Goal: Transaction & Acquisition: Download file/media

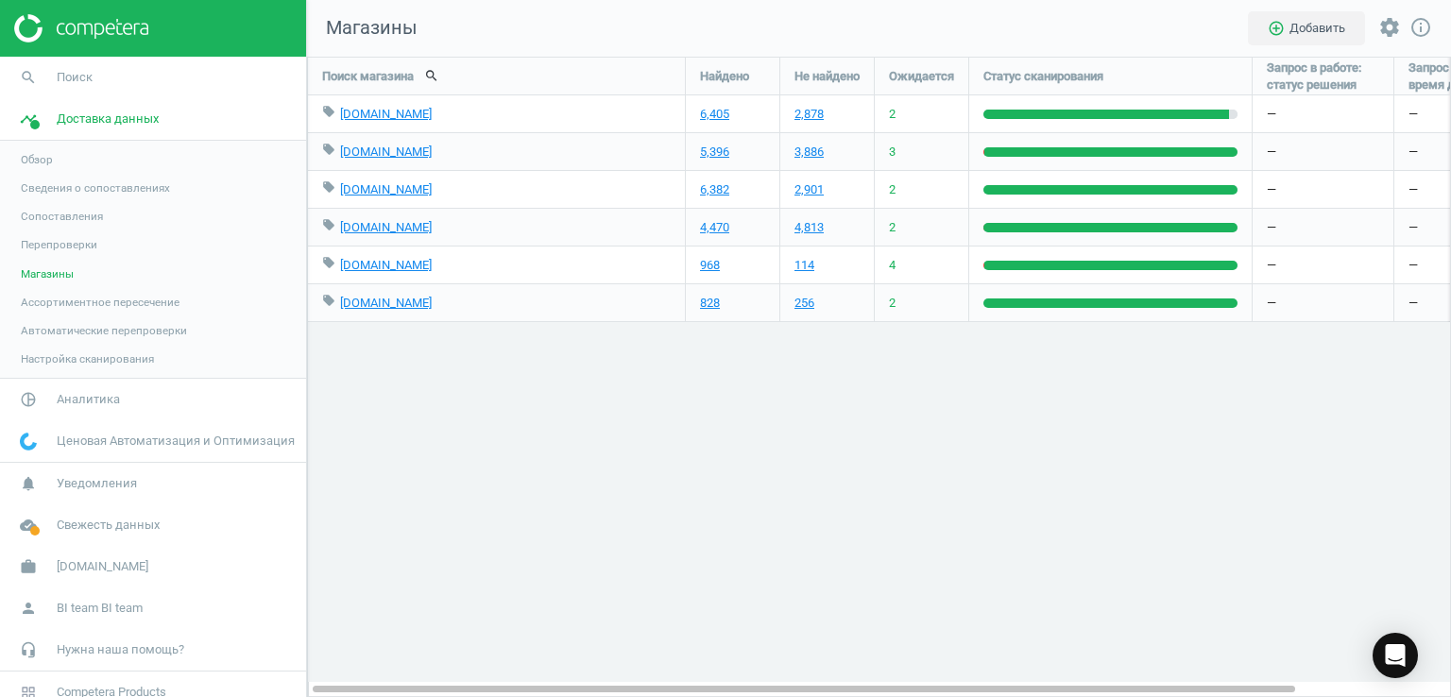
scroll to position [669, 1172]
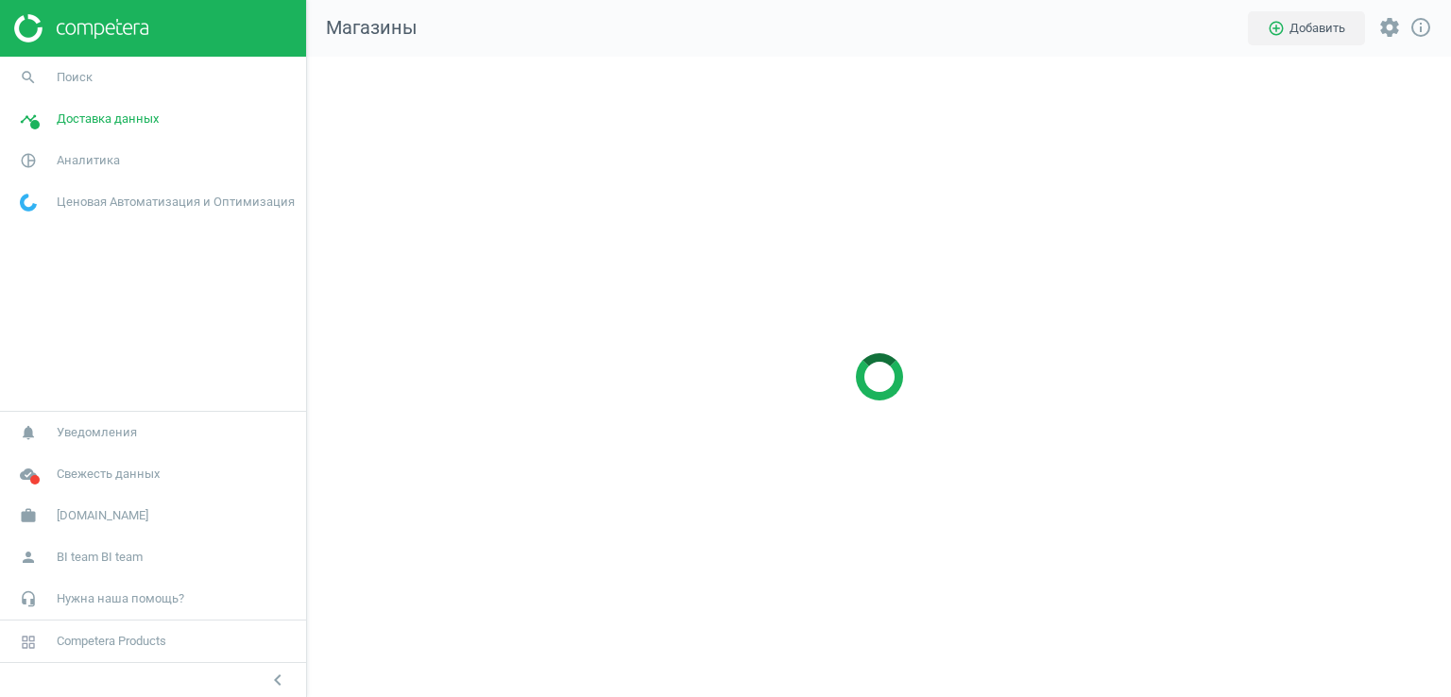
scroll to position [669, 1172]
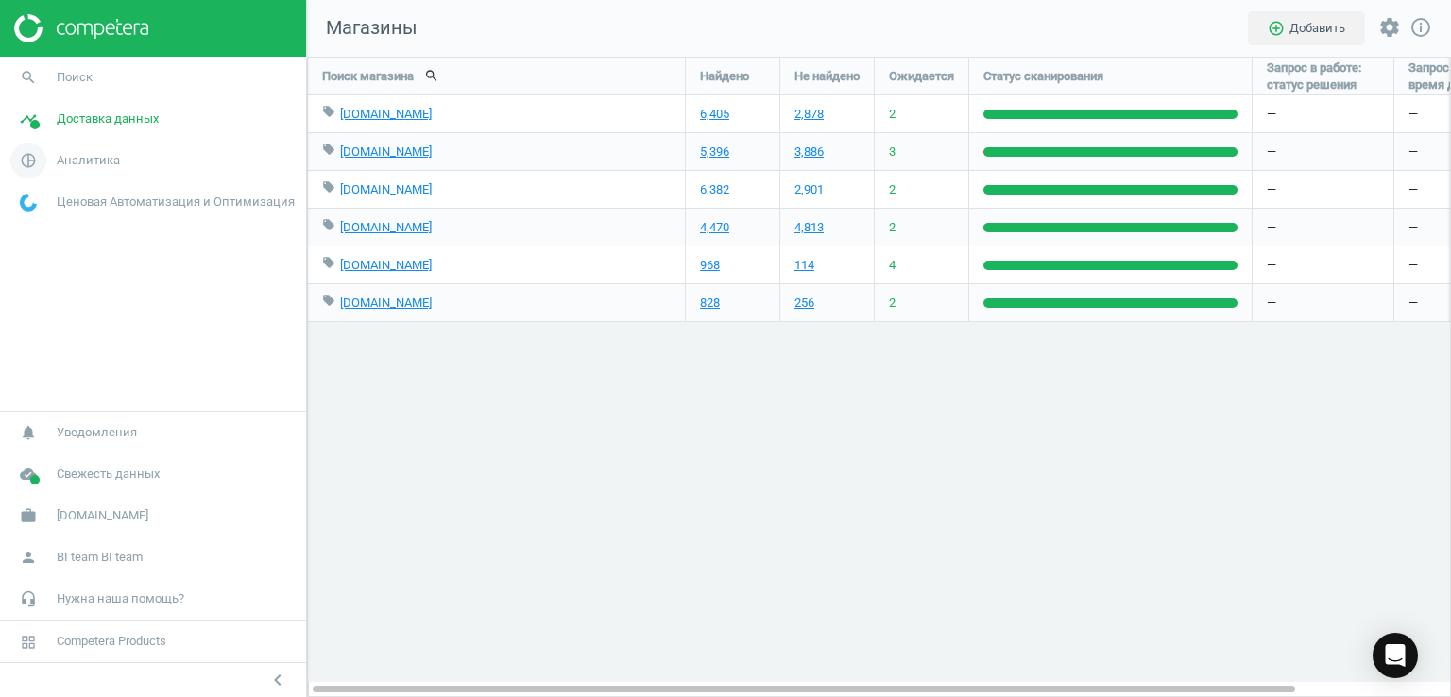
click at [84, 163] on span "Аналитика" at bounding box center [88, 160] width 63 height 17
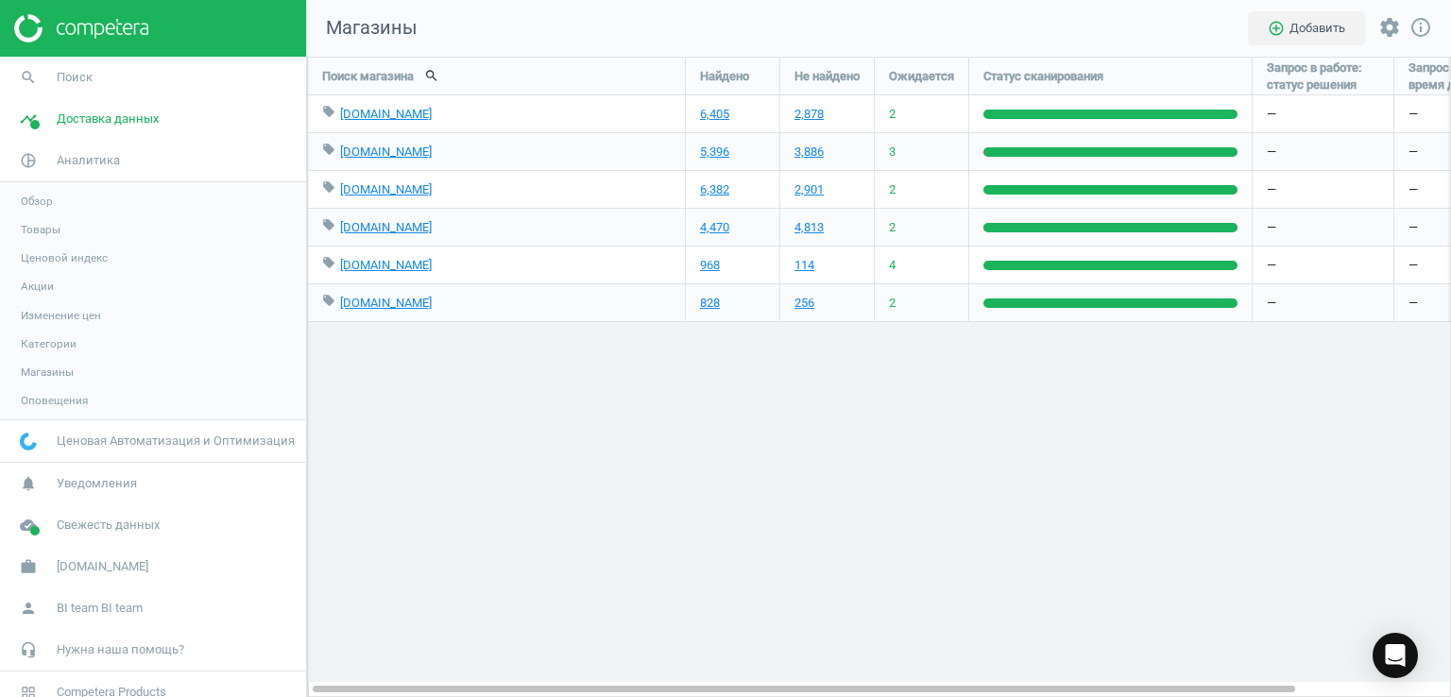
click at [32, 235] on span "Товары" at bounding box center [41, 229] width 40 height 15
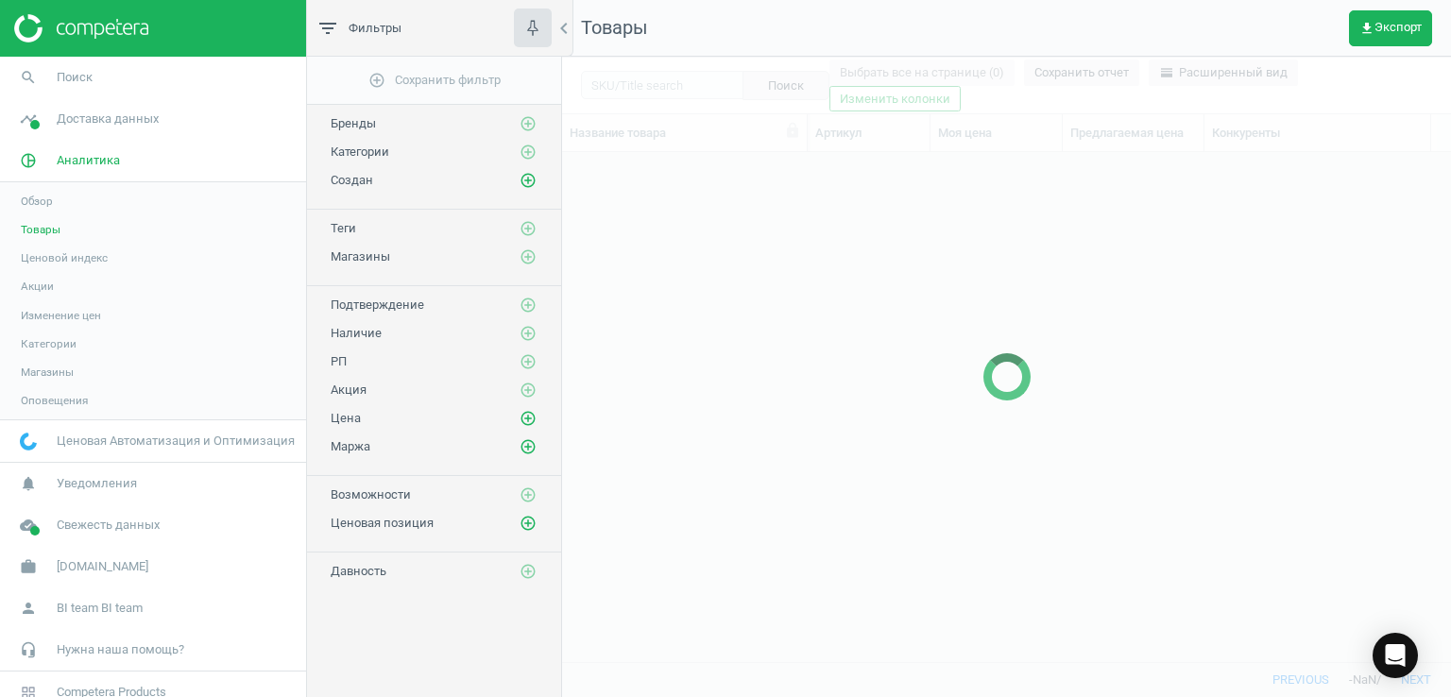
scroll to position [481, 875]
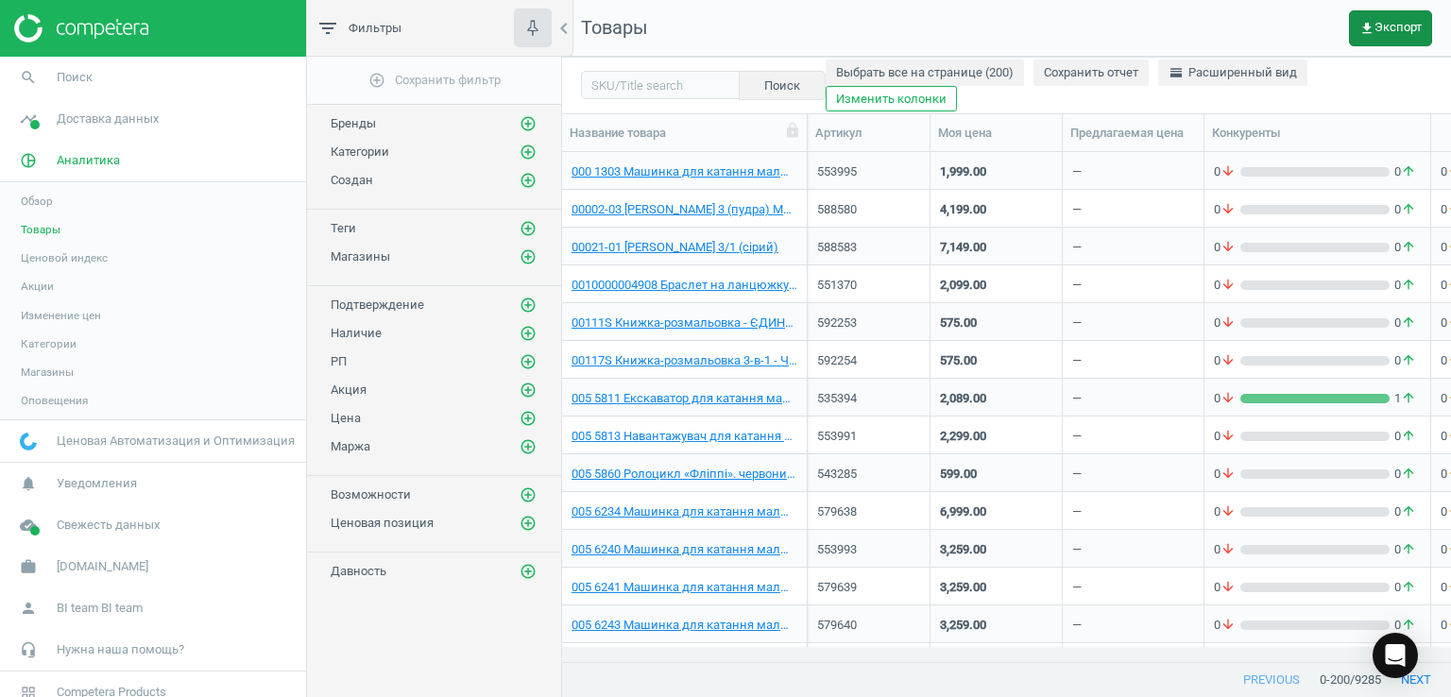
click at [1416, 31] on span "get_app Экспорт" at bounding box center [1390, 28] width 62 height 15
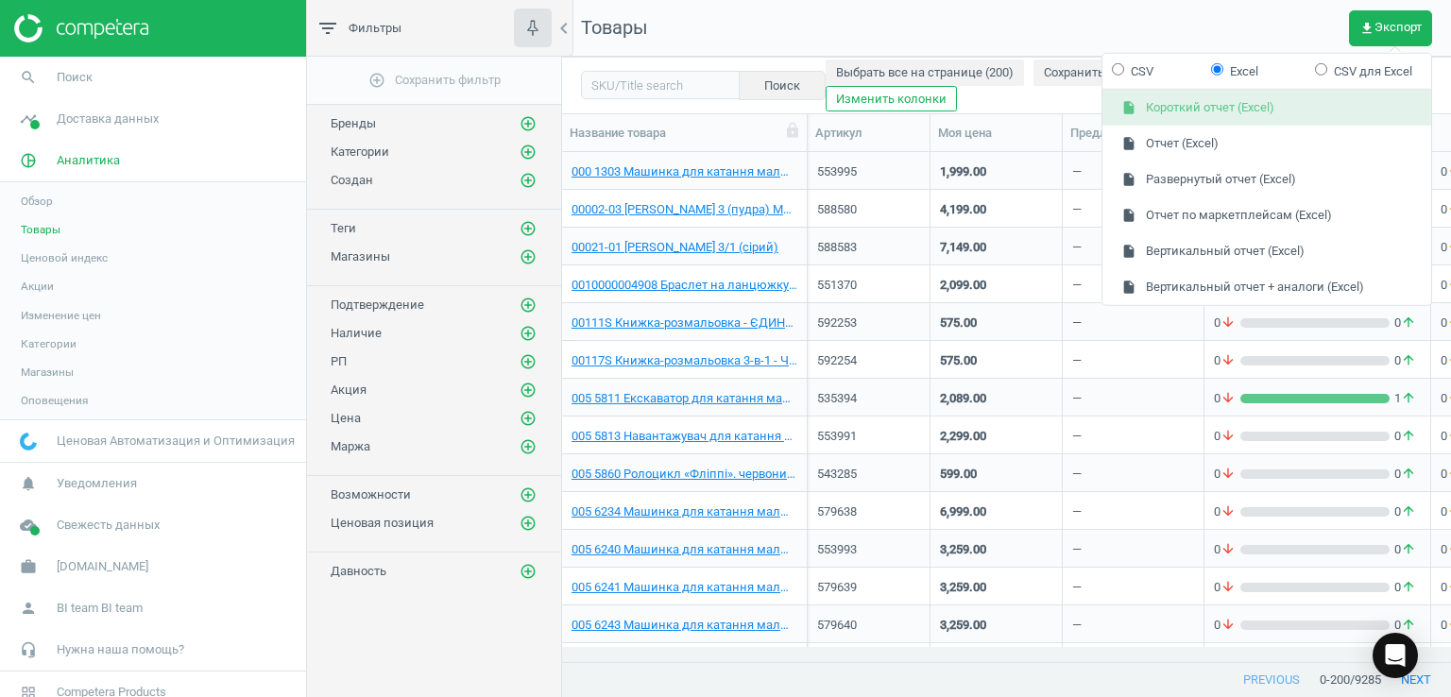
click at [1216, 110] on button "insert_drive_file Короткий отчет (Excel)" at bounding box center [1266, 108] width 329 height 36
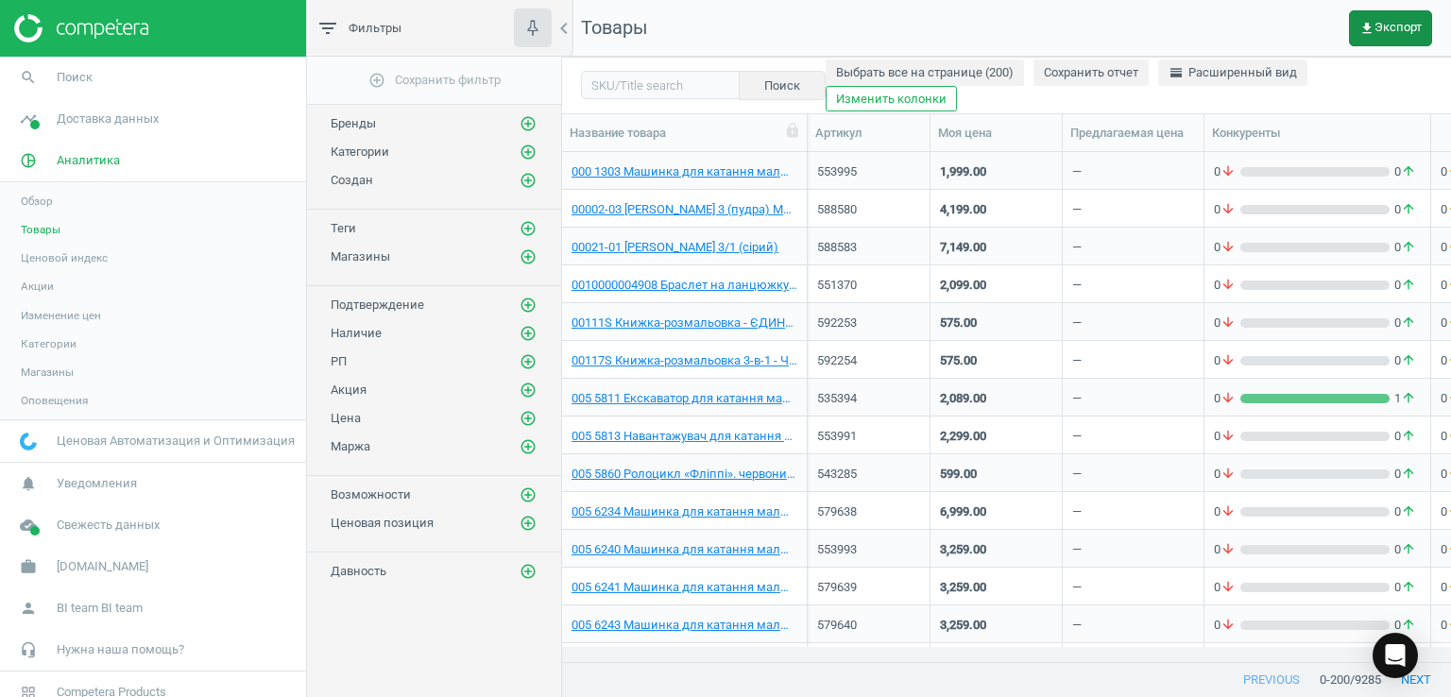
click at [1400, 24] on span "get_app Экспорт" at bounding box center [1390, 28] width 62 height 15
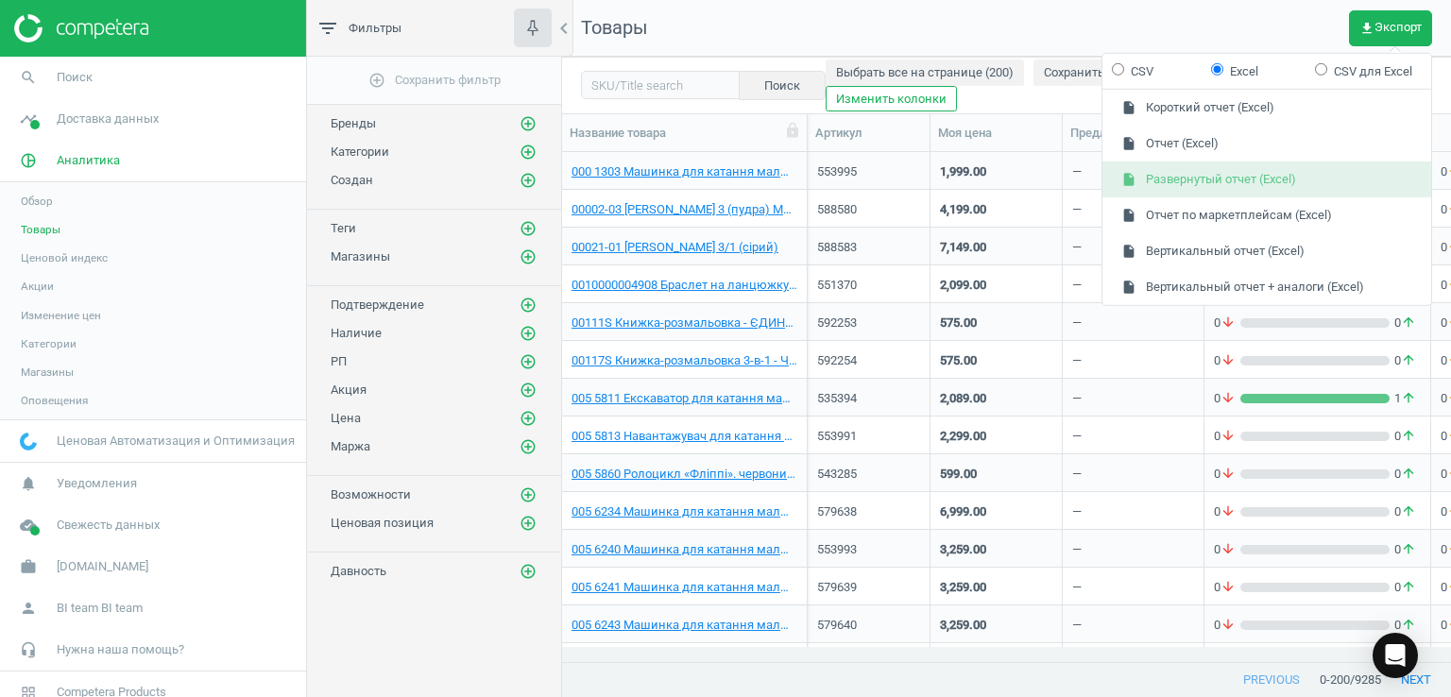
click at [1194, 178] on button "insert_drive_file Развернутый отчет (Excel)" at bounding box center [1266, 179] width 329 height 36
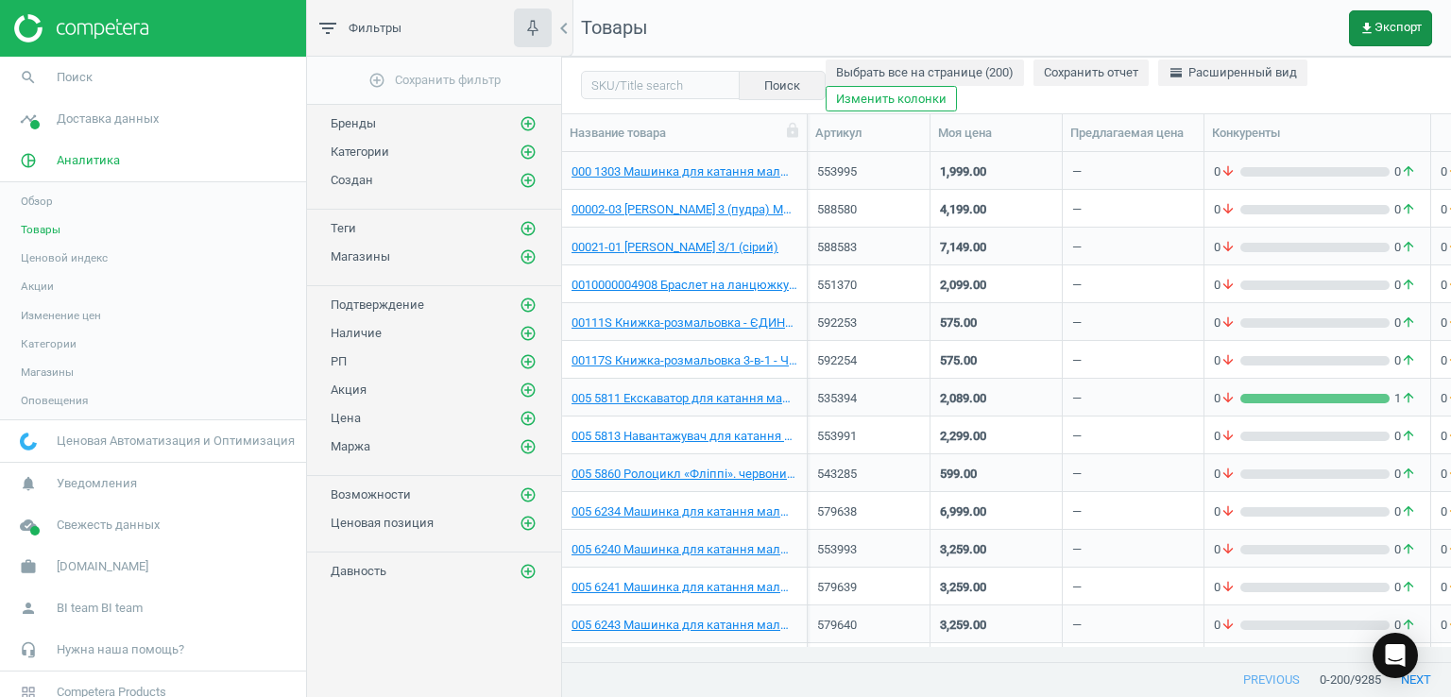
click at [1402, 41] on button "get_app Экспорт" at bounding box center [1390, 28] width 83 height 36
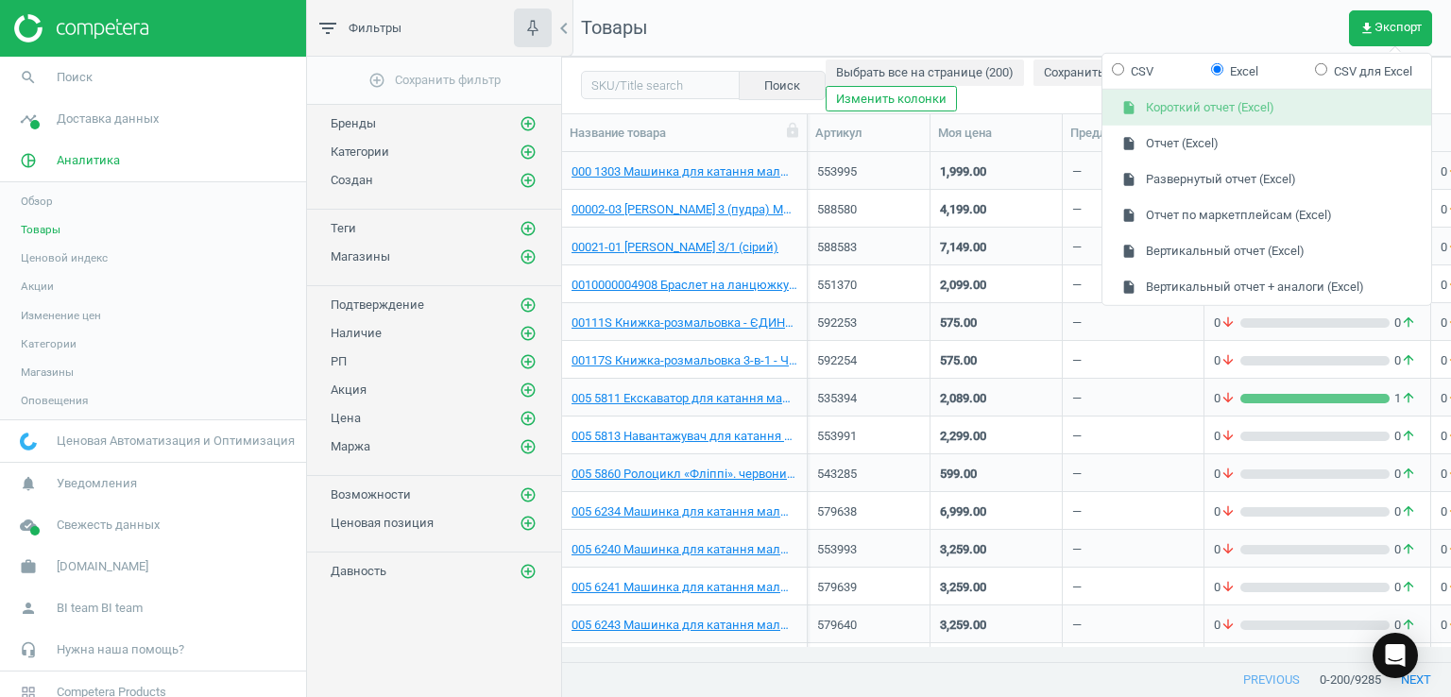
click at [1212, 107] on button "insert_drive_file Короткий отчет (Excel)" at bounding box center [1266, 108] width 329 height 36
